Goal: Transaction & Acquisition: Subscribe to service/newsletter

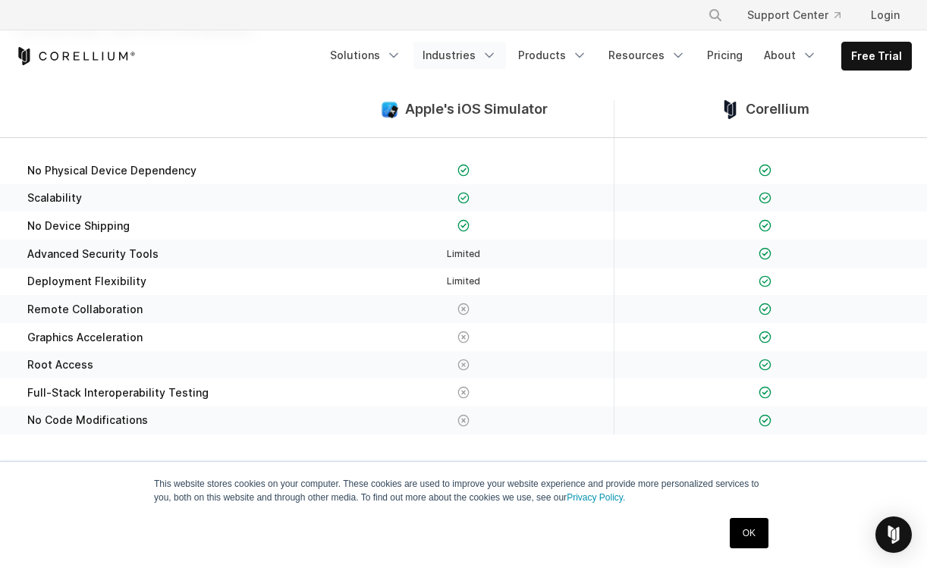
scroll to position [228, 0]
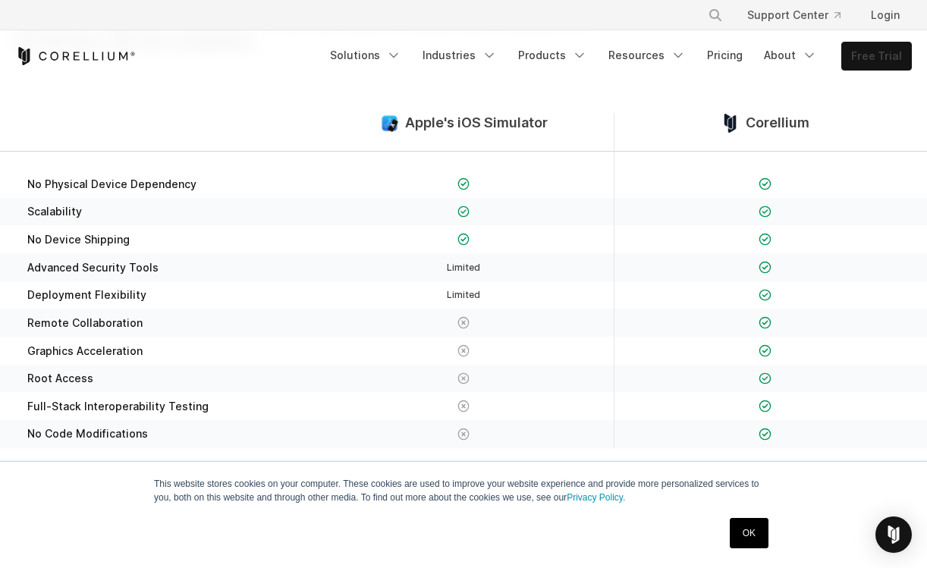
click at [892, 62] on link "Free Trial" at bounding box center [876, 55] width 69 height 27
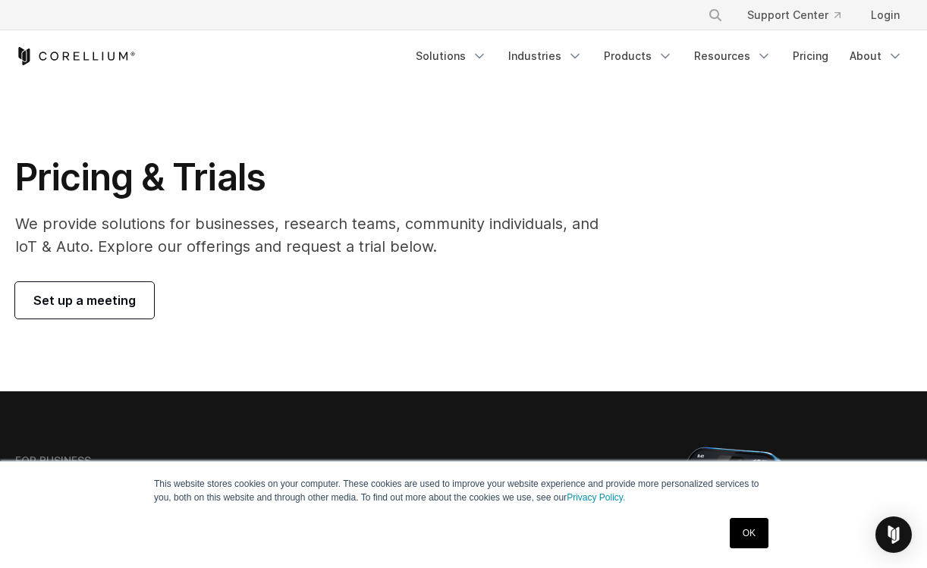
click at [753, 520] on link "OK" at bounding box center [749, 533] width 39 height 30
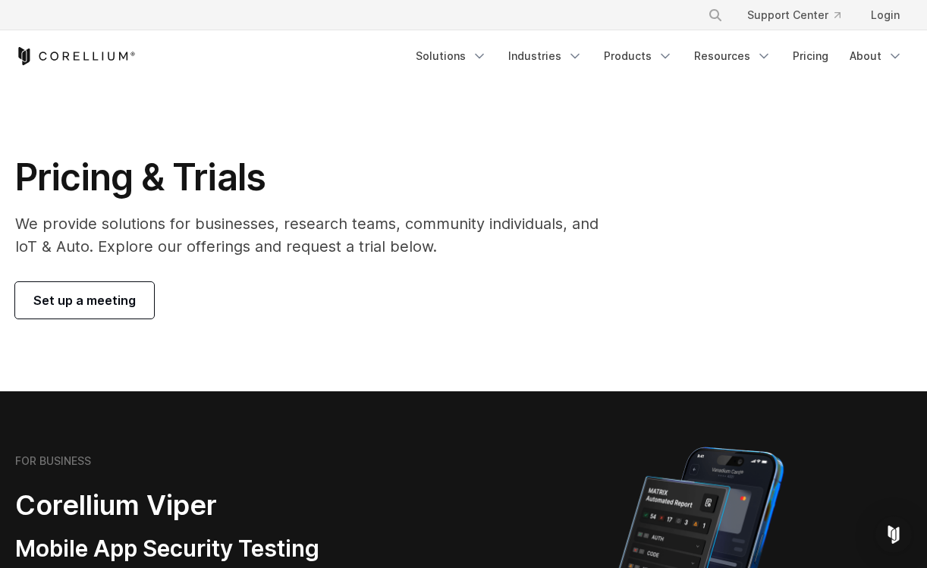
drag, startPoint x: 514, startPoint y: 244, endPoint x: 87, endPoint y: 310, distance: 431.4
click at [87, 310] on link "Set up a meeting" at bounding box center [84, 300] width 139 height 36
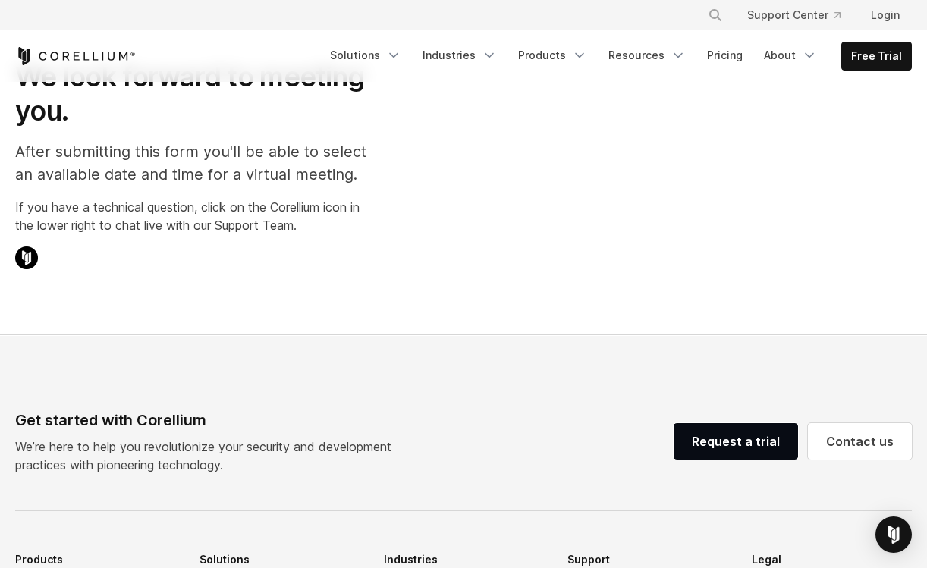
select select "**"
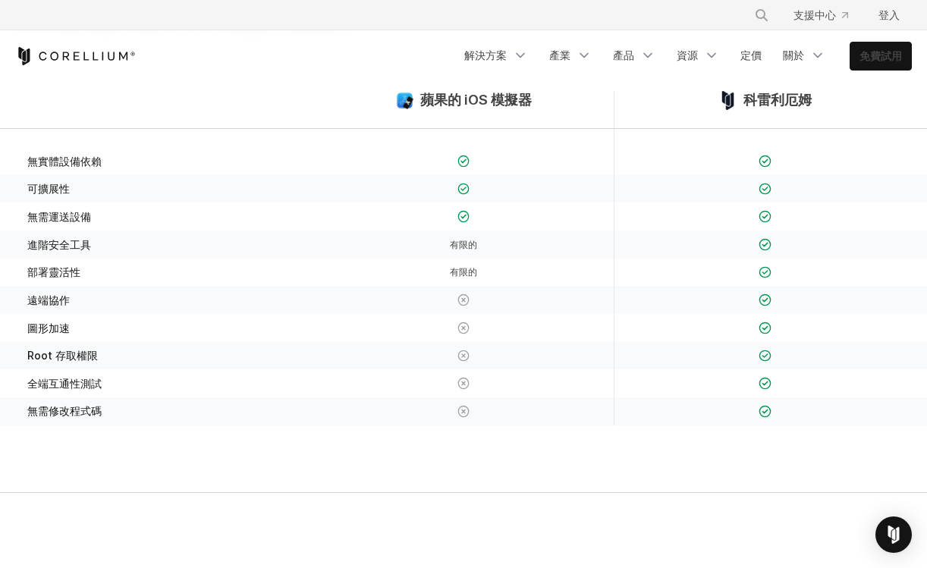
click at [891, 55] on font "免費試用" at bounding box center [881, 55] width 42 height 13
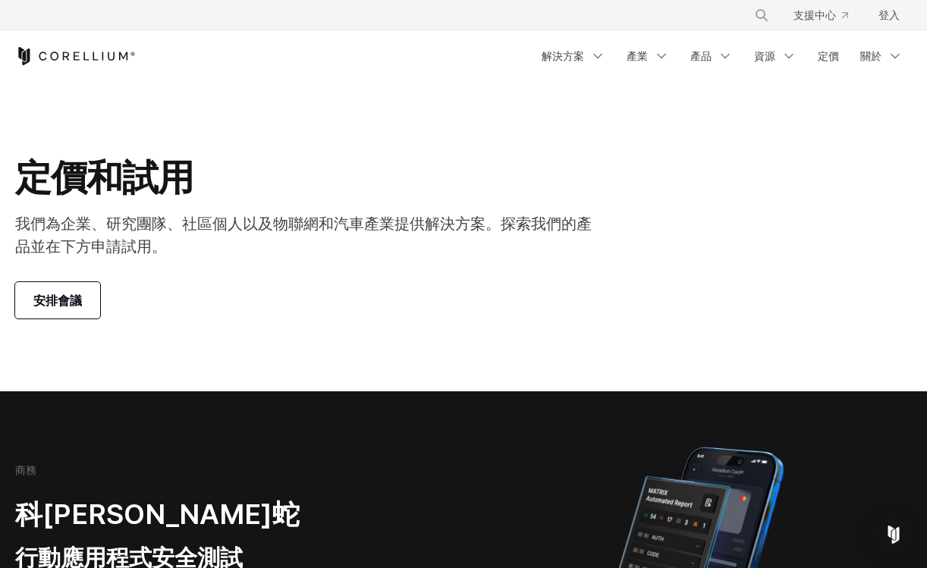
drag, startPoint x: 421, startPoint y: 174, endPoint x: 373, endPoint y: 156, distance: 51.1
click at [373, 156] on h1 "定價和試用" at bounding box center [309, 178] width 588 height 46
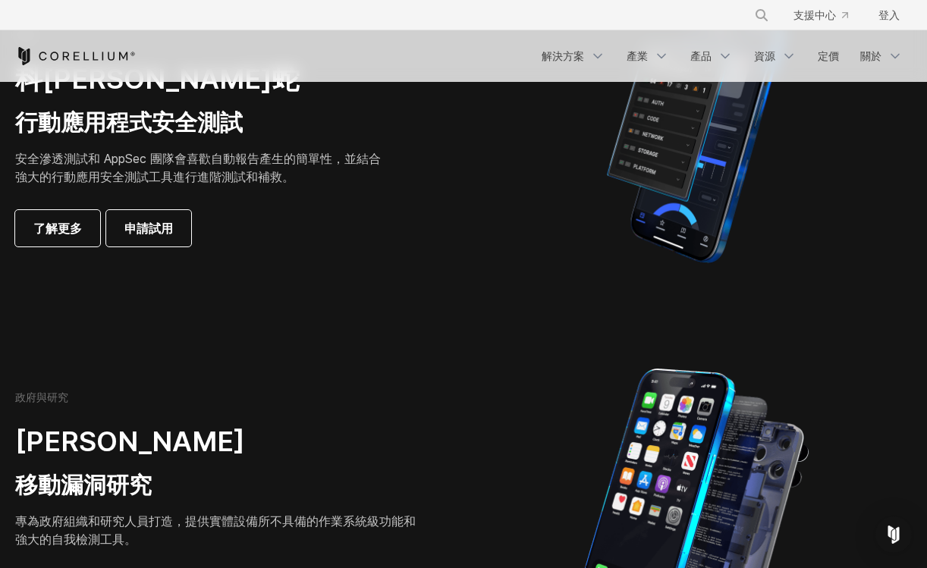
scroll to position [607, 0]
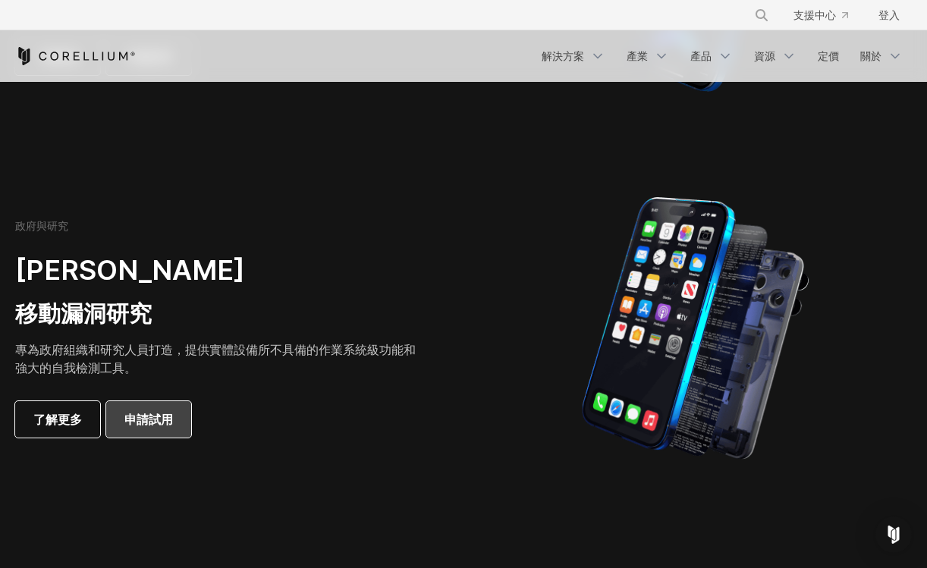
click at [145, 424] on font "申請試用" at bounding box center [148, 419] width 49 height 15
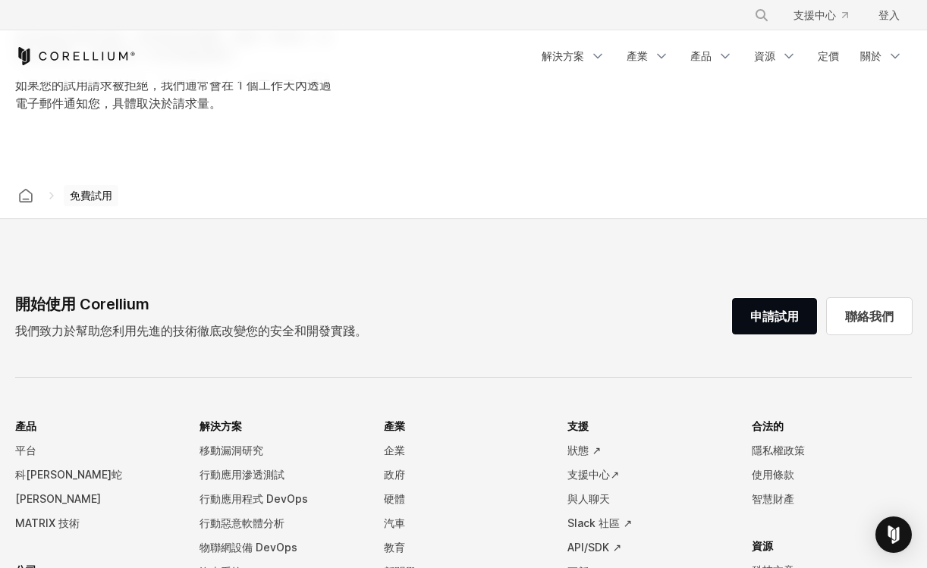
select select "**"
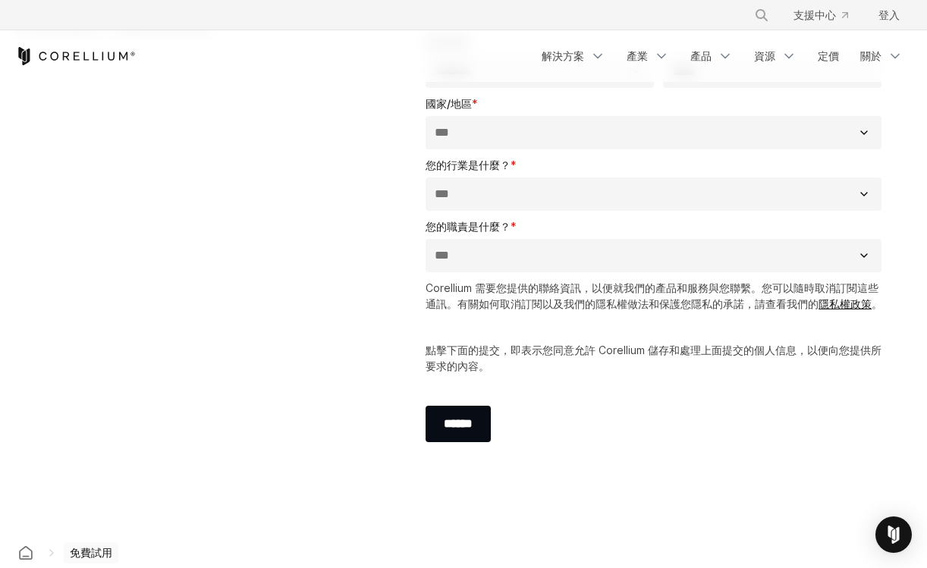
scroll to position [303, 0]
